Goal: Navigation & Orientation: Find specific page/section

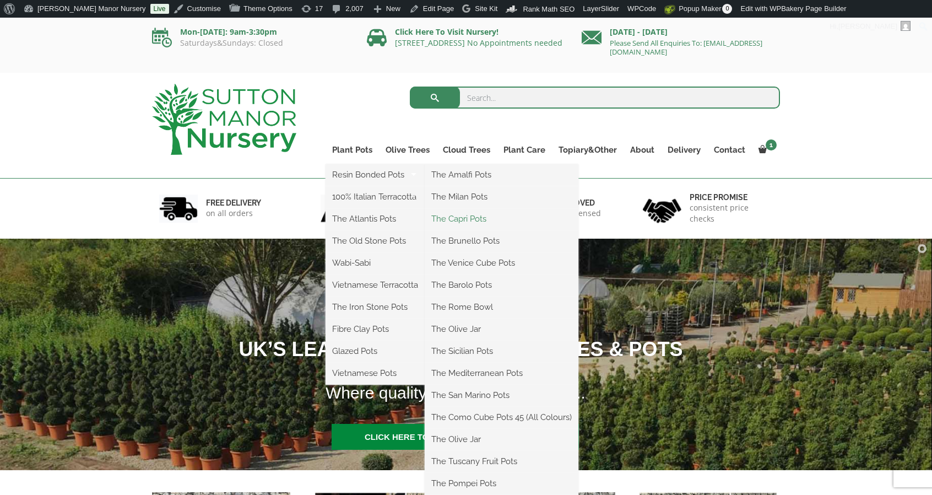
click at [466, 213] on link "The Capri Pots" at bounding box center [502, 219] width 154 height 17
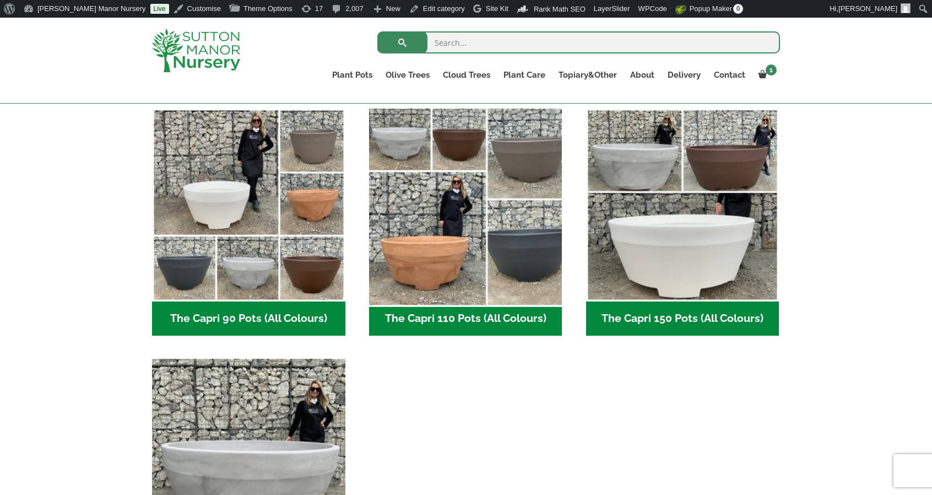
scroll to position [641, 0]
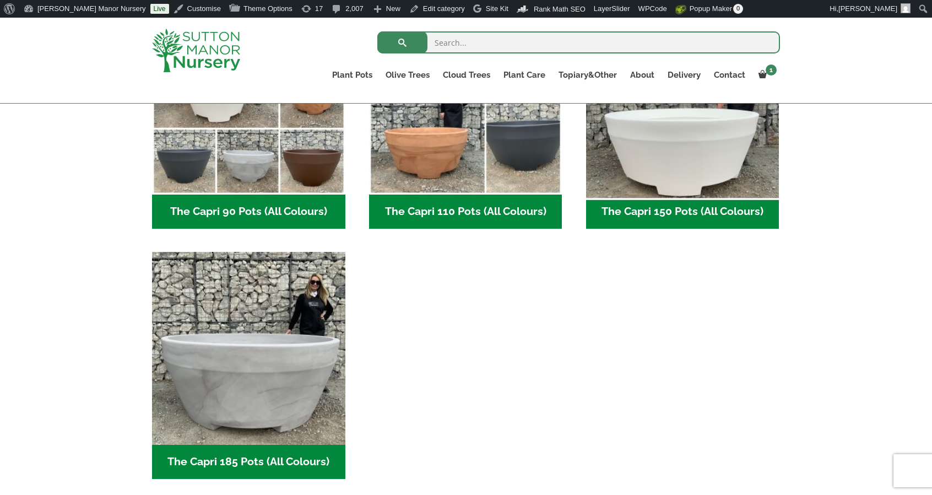
click at [711, 160] on img "Visit product category The Capri 150 Pots (All Colours)" at bounding box center [682, 98] width 203 height 203
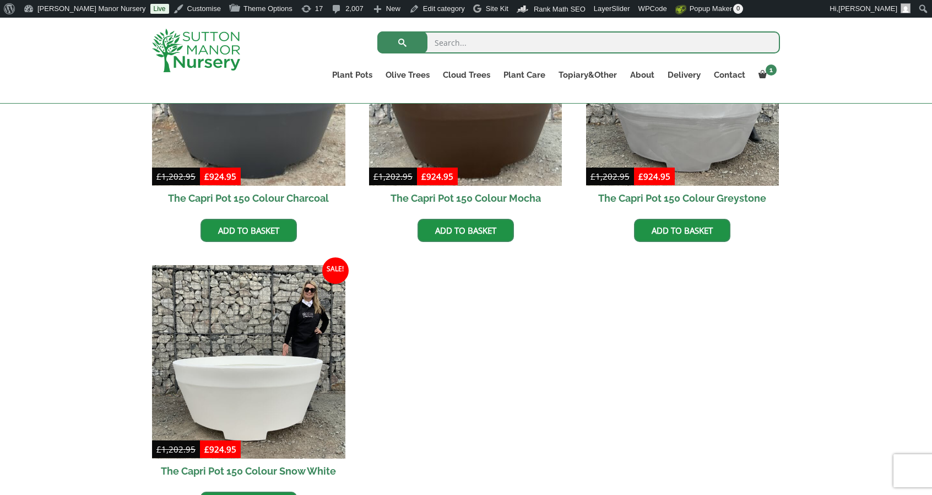
scroll to position [331, 0]
